Goal: Task Accomplishment & Management: Manage account settings

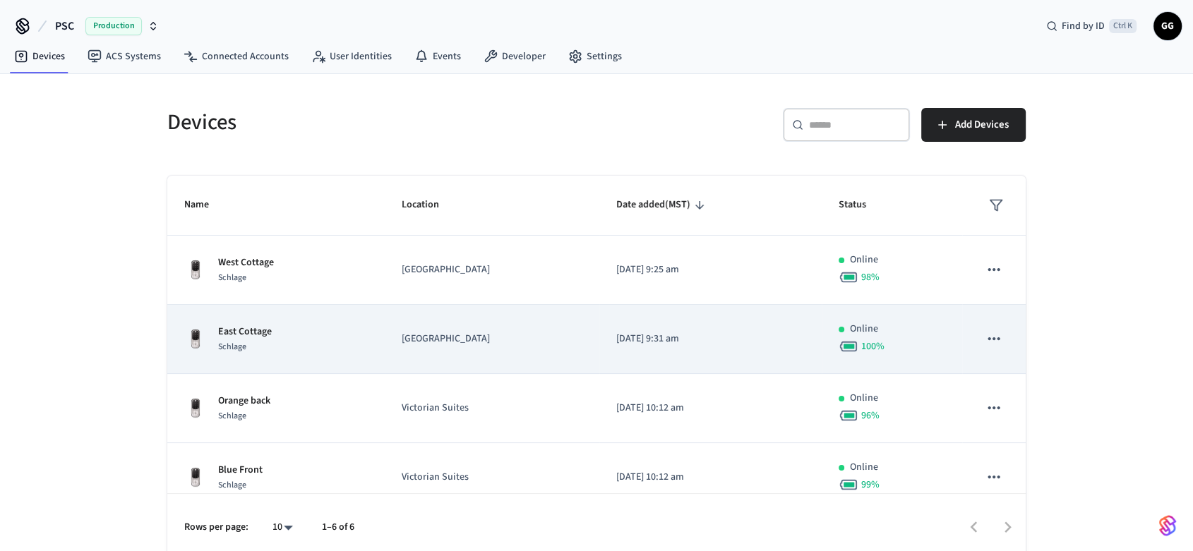
click at [503, 337] on p "[GEOGRAPHIC_DATA]" at bounding box center [492, 339] width 181 height 15
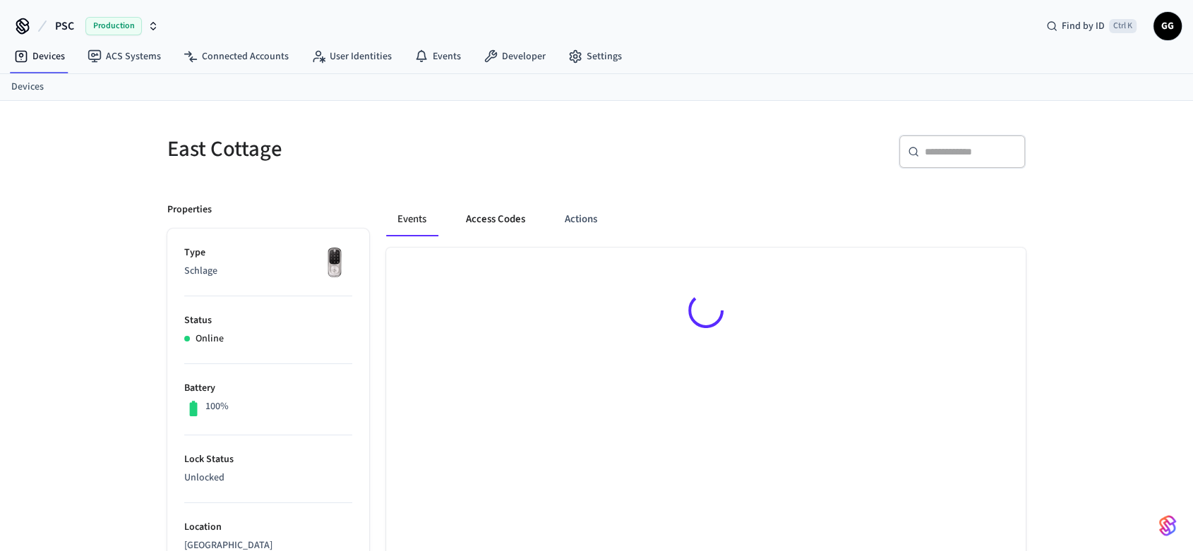
click at [482, 217] on button "Access Codes" at bounding box center [496, 220] width 82 height 34
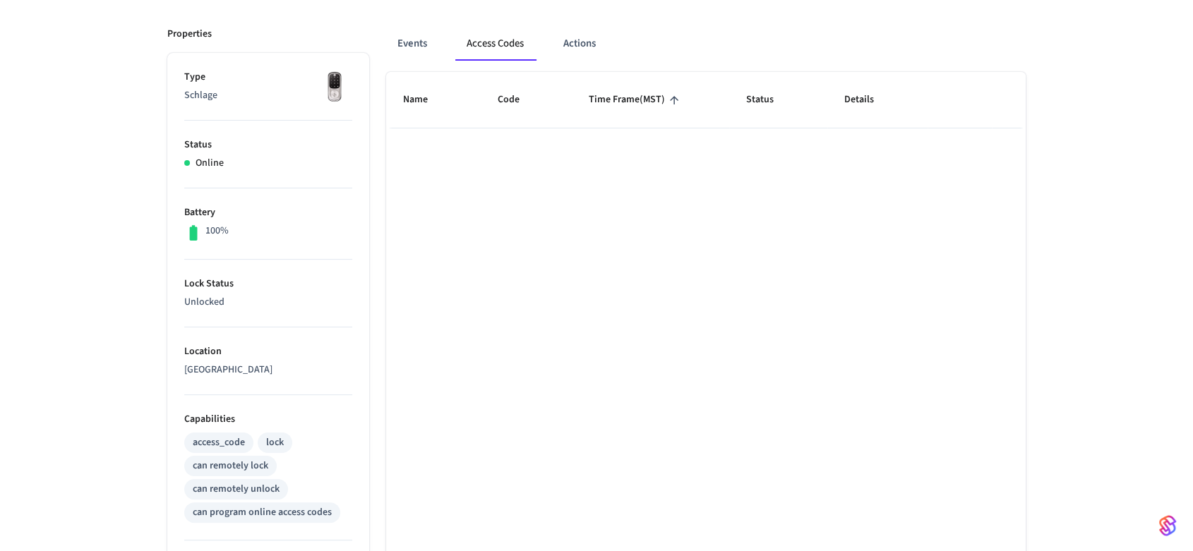
scroll to position [157, 0]
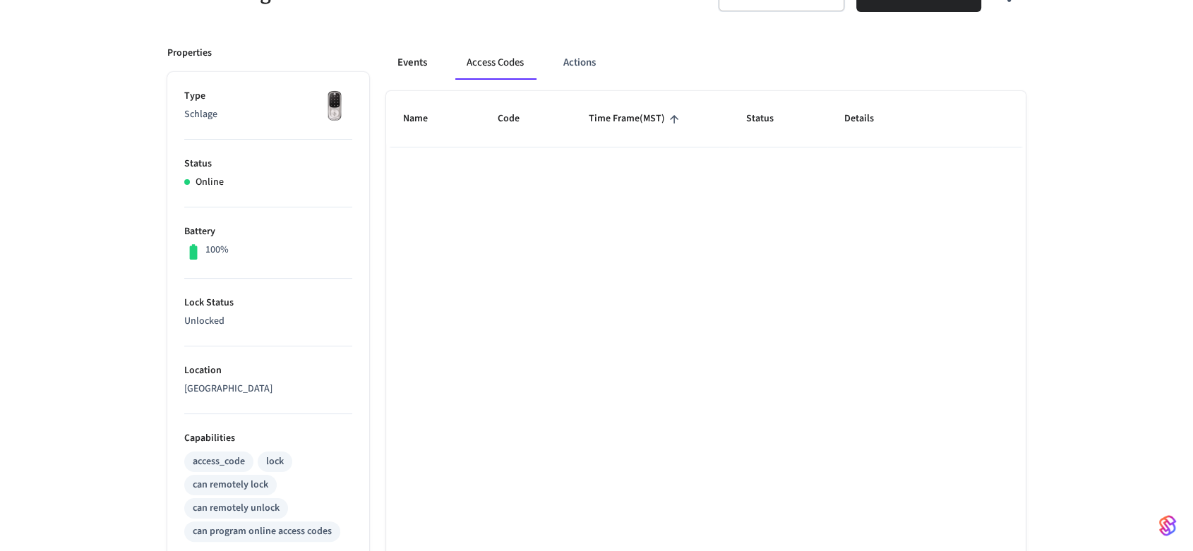
click at [412, 71] on button "Events" at bounding box center [412, 63] width 52 height 34
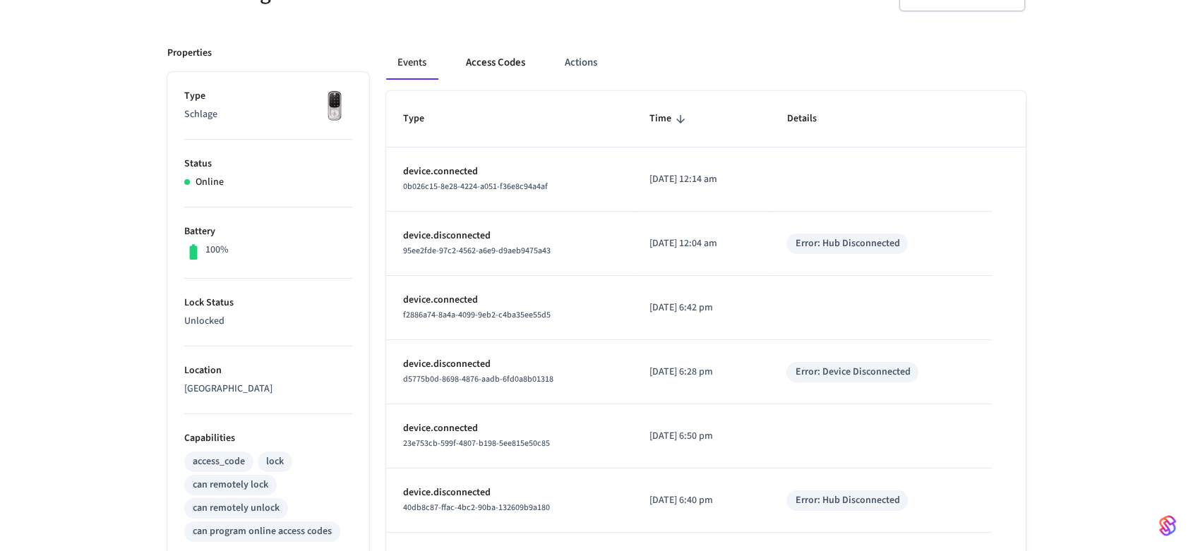
click at [480, 53] on button "Access Codes" at bounding box center [496, 63] width 82 height 34
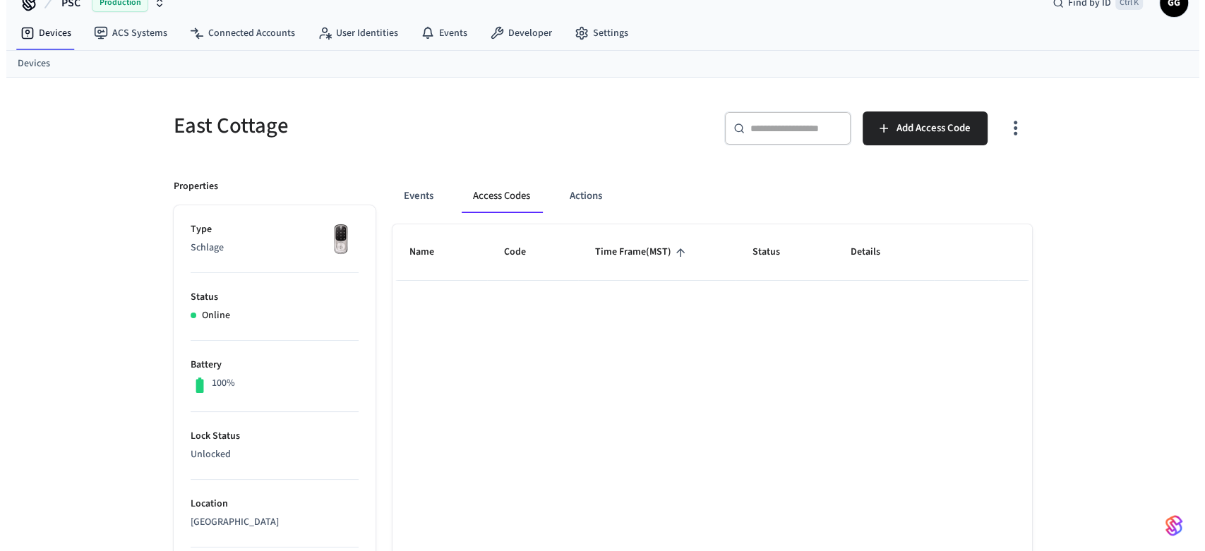
scroll to position [0, 0]
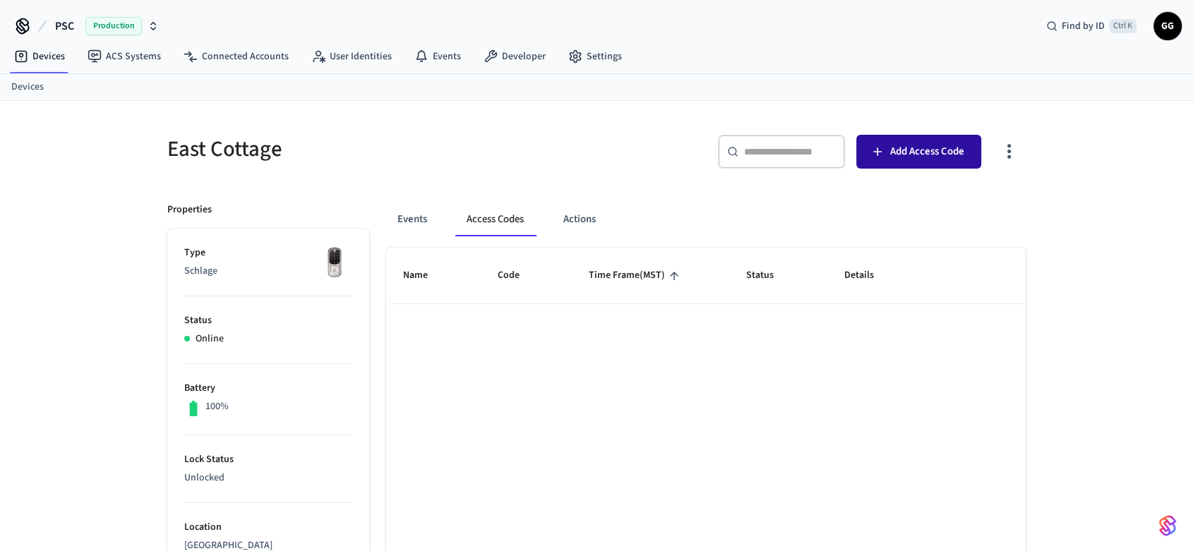
click at [902, 156] on span "Add Access Code" at bounding box center [927, 152] width 74 height 18
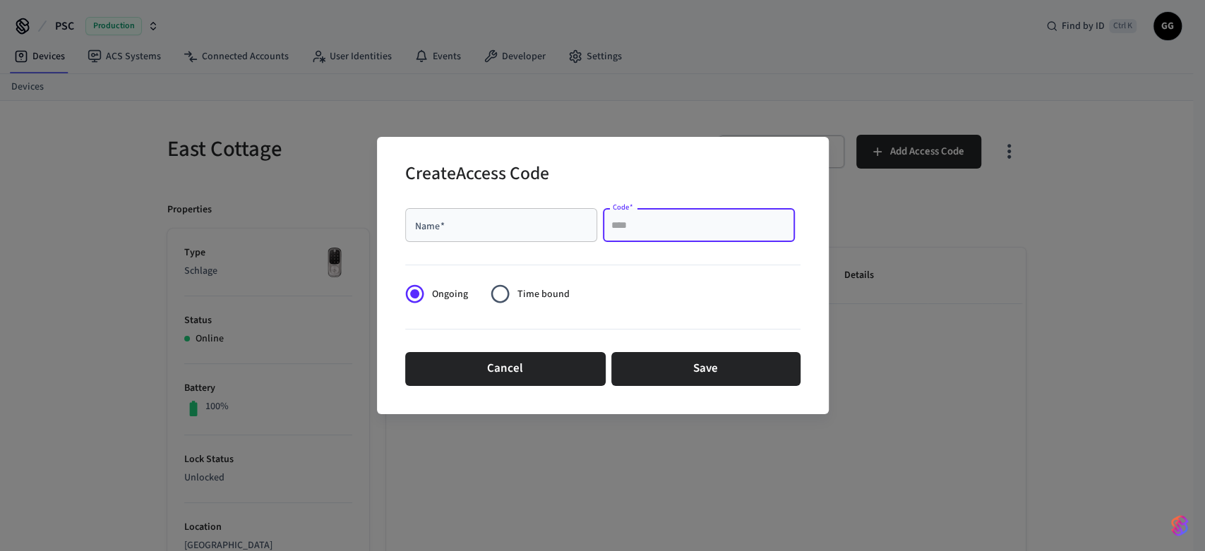
click at [660, 224] on input "Code   *" at bounding box center [698, 225] width 175 height 14
type input "****"
click at [537, 234] on div "Name   *" at bounding box center [501, 225] width 192 height 34
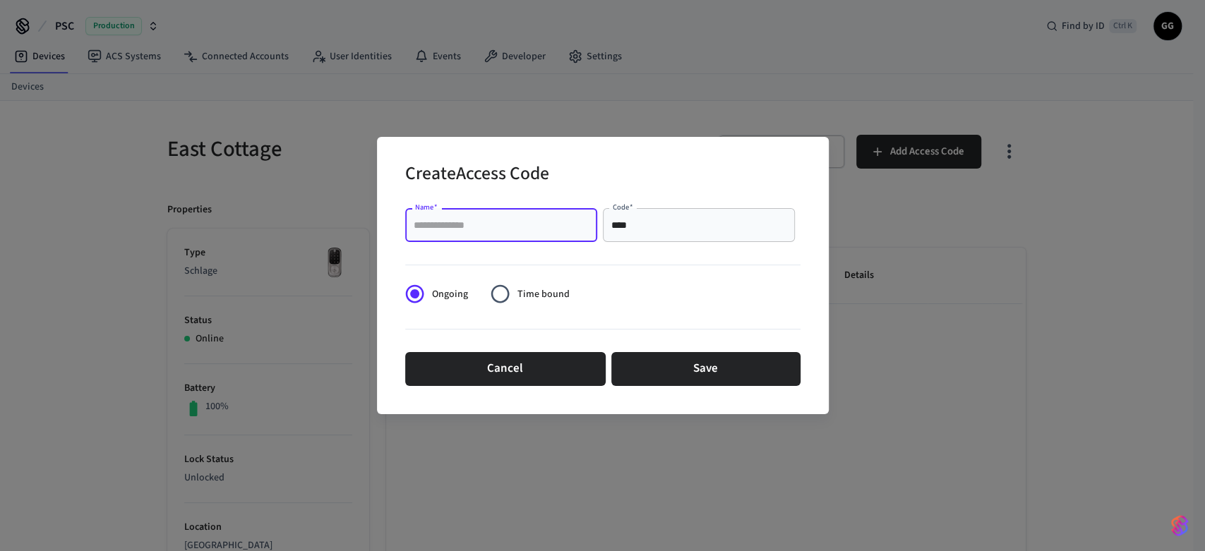
paste input "**********"
type input "**********"
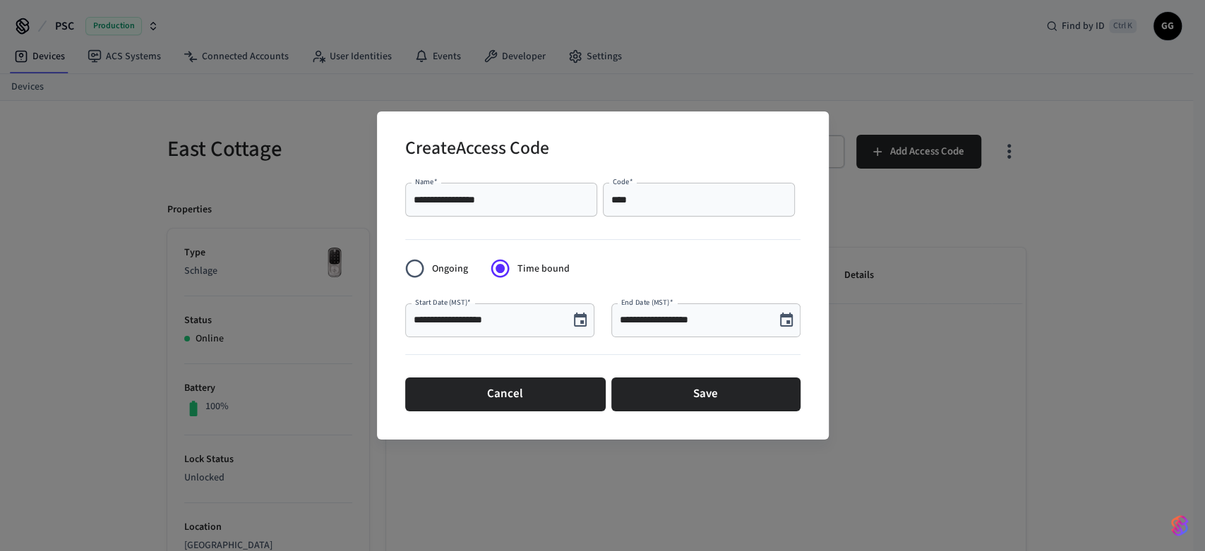
click at [576, 320] on icon "Choose date, selected date is Sep 12, 2025" at bounding box center [580, 320] width 17 height 17
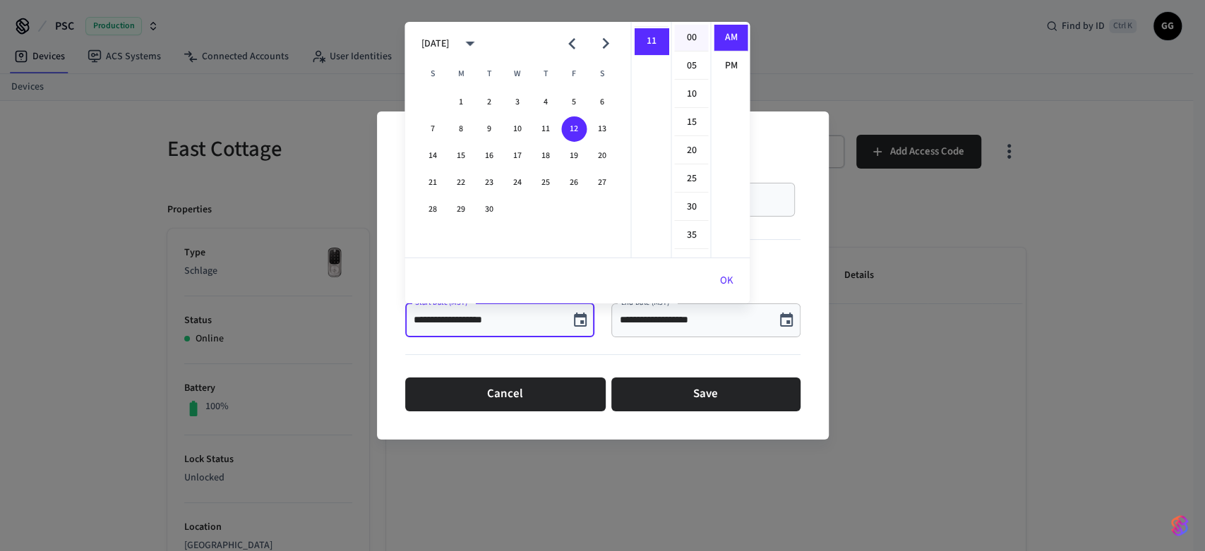
click at [690, 34] on li "00" at bounding box center [691, 38] width 34 height 27
click at [649, 117] on li "03" at bounding box center [651, 122] width 34 height 27
click at [724, 65] on li "PM" at bounding box center [731, 66] width 34 height 26
type input "**********"
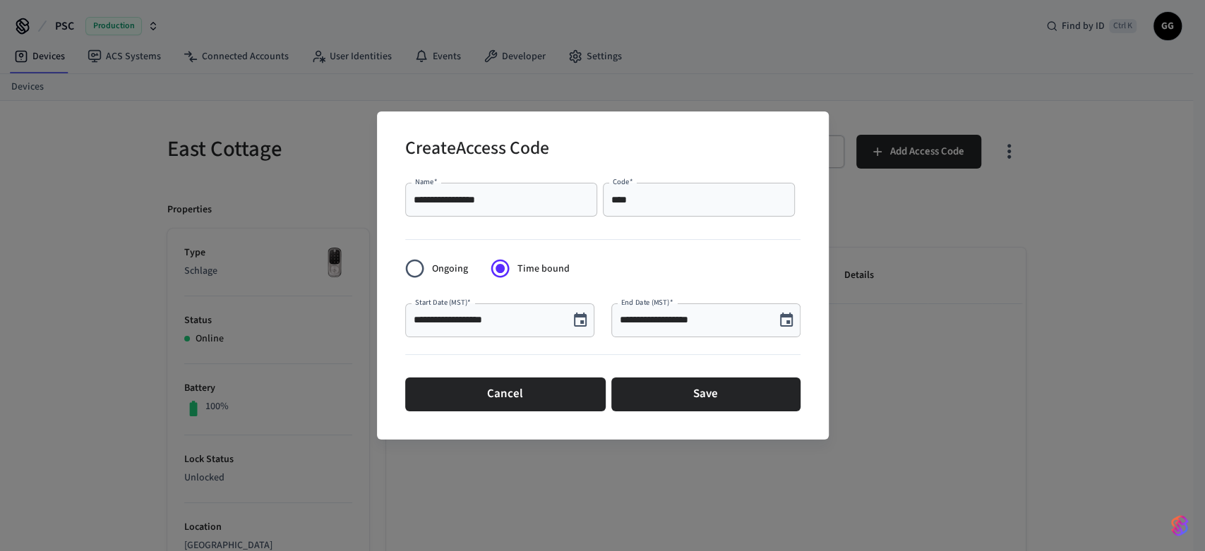
scroll to position [25, 0]
click at [788, 323] on icon "Choose date, selected date is Sep 12, 2025" at bounding box center [786, 320] width 13 height 14
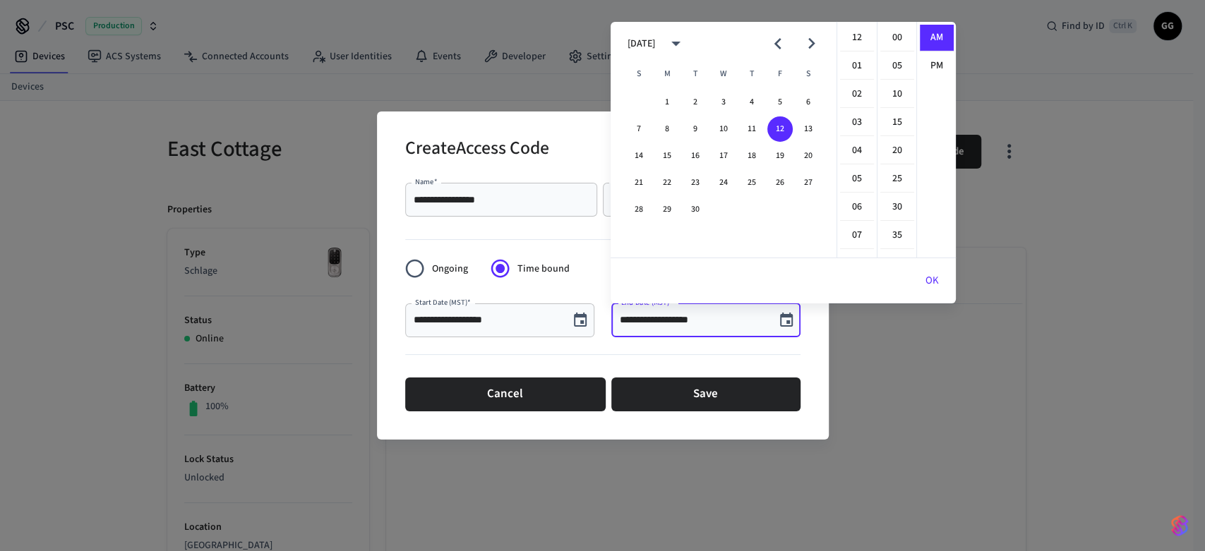
scroll to position [307, 0]
click at [805, 35] on icon "Next month" at bounding box center [811, 43] width 22 height 22
click at [779, 203] on button "31" at bounding box center [779, 209] width 25 height 25
click at [851, 95] on li "10" at bounding box center [857, 91] width 34 height 27
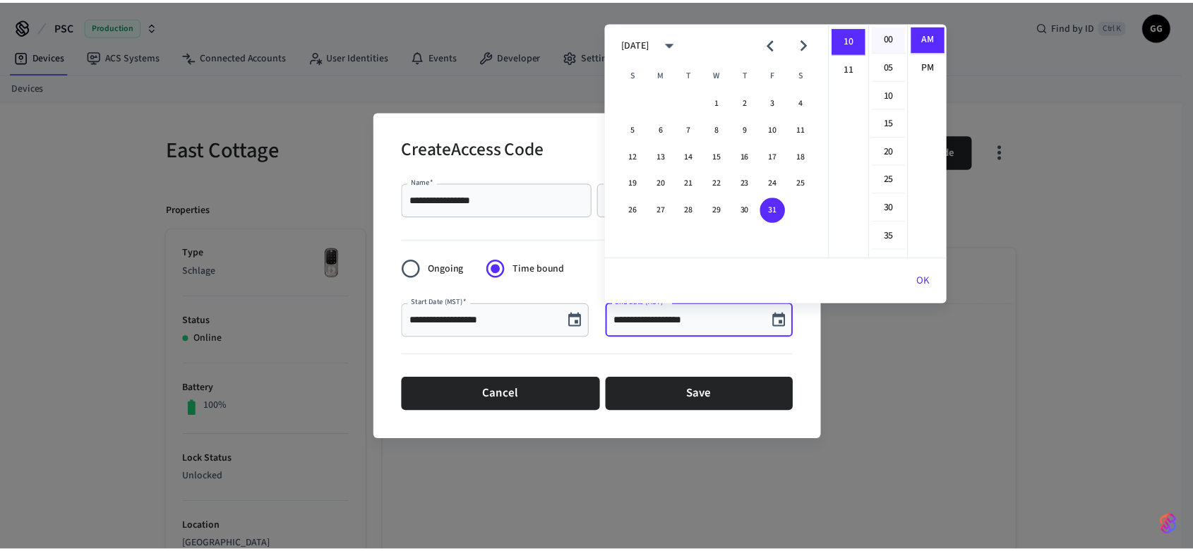
scroll to position [282, 0]
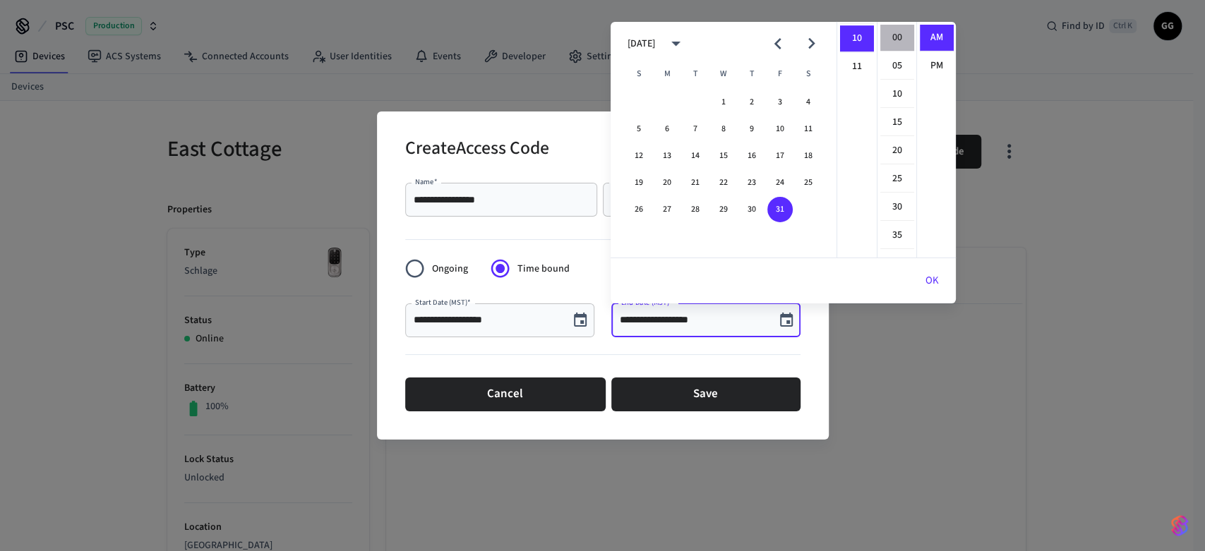
click at [899, 35] on li "00" at bounding box center [897, 38] width 34 height 27
type input "**********"
click at [937, 37] on li "AM" at bounding box center [937, 38] width 34 height 27
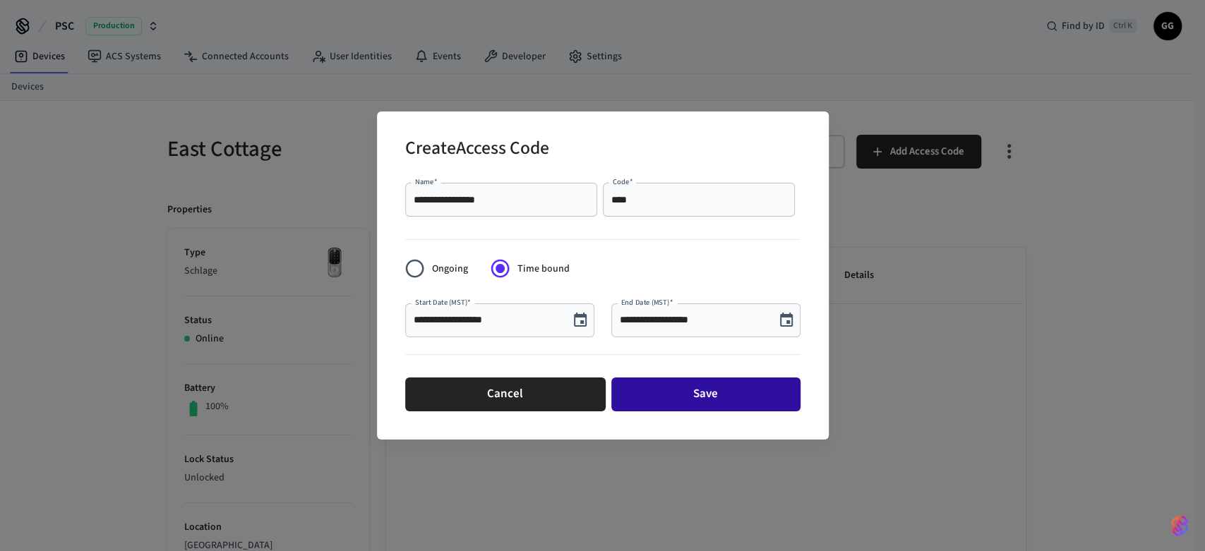
click at [687, 396] on button "Save" at bounding box center [705, 395] width 189 height 34
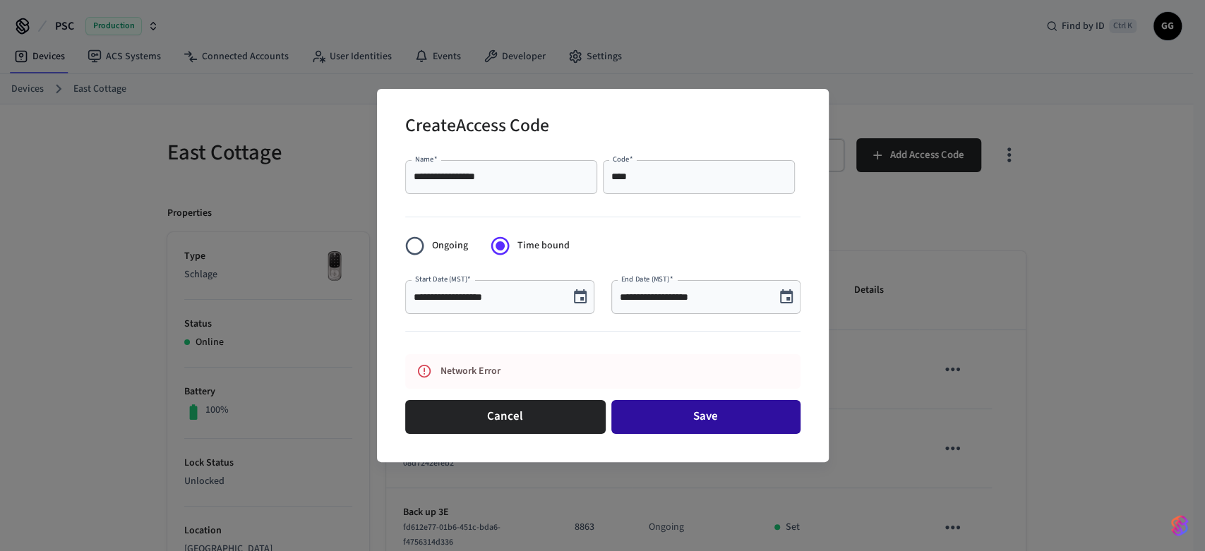
click at [656, 413] on button "Save" at bounding box center [705, 417] width 189 height 34
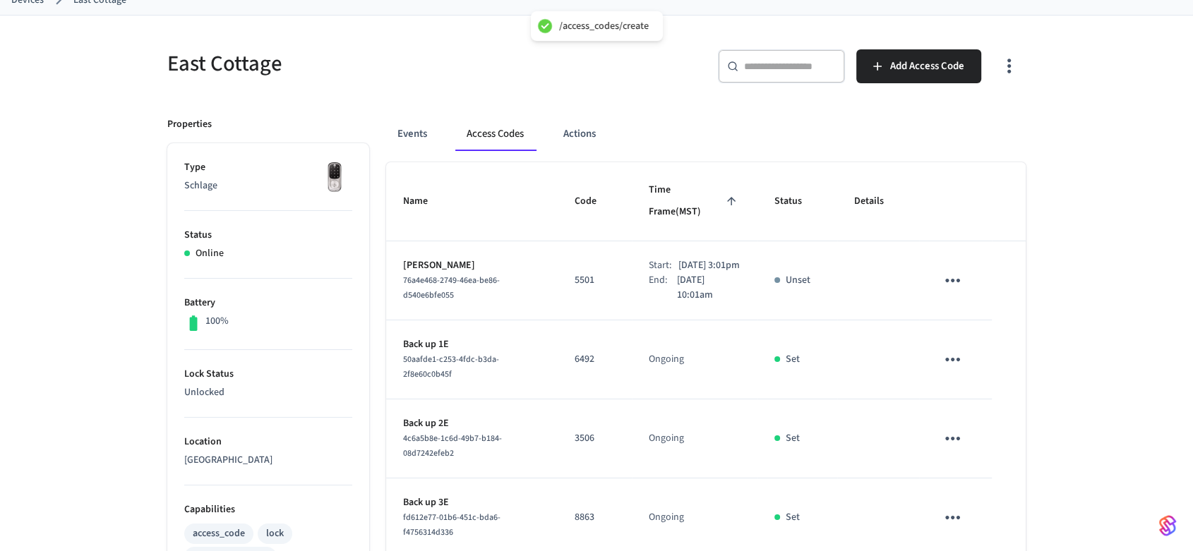
scroll to position [157, 0]
